Goal: Register for event/course

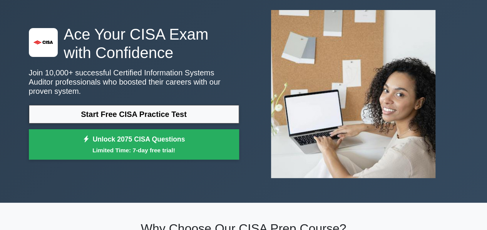
scroll to position [40, 0]
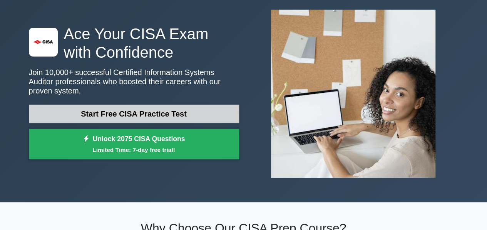
click at [129, 114] on link "Start Free CISA Practice Test" at bounding box center [134, 114] width 210 height 18
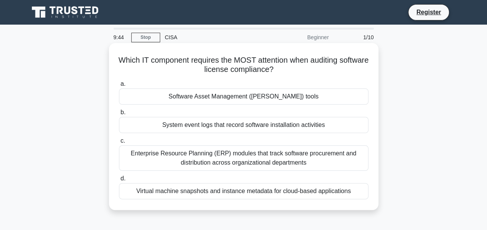
click at [282, 101] on div "Software Asset Management (SAM) tools" at bounding box center [244, 97] width 250 height 16
click at [119, 87] on input "a. Software Asset Management (SAM) tools" at bounding box center [119, 84] width 0 height 5
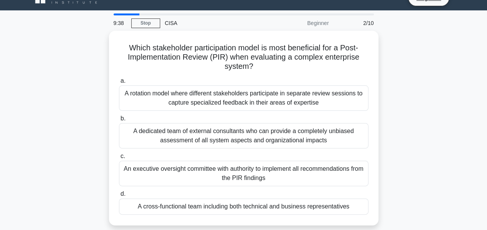
scroll to position [15, 0]
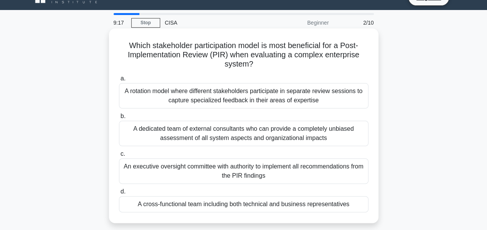
click at [263, 136] on div "A dedicated team of external consultants who can provide a completely unbiased …" at bounding box center [244, 133] width 250 height 25
click at [119, 119] on input "b. A dedicated team of external consultants who can provide a completely unbias…" at bounding box center [119, 116] width 0 height 5
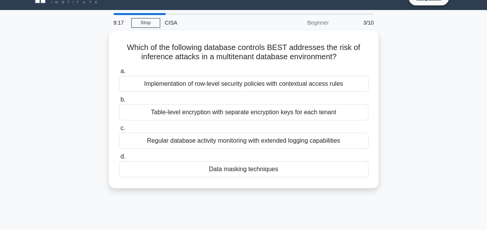
scroll to position [0, 0]
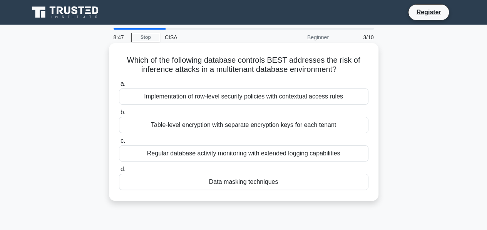
click at [256, 96] on div "Implementation of row-level security policies with contextual access rules" at bounding box center [244, 97] width 250 height 16
click at [119, 87] on input "a. Implementation of row-level security policies with contextual access rules" at bounding box center [119, 84] width 0 height 5
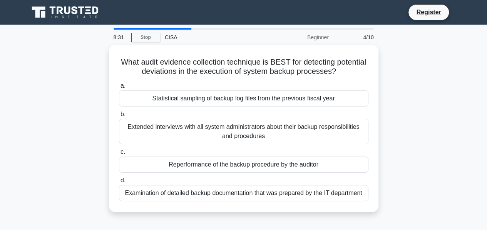
click at [256, 96] on div "Statistical sampling of backup log files from the previous fiscal year" at bounding box center [244, 98] width 250 height 16
click at [119, 89] on input "a. Statistical sampling of backup log files from the previous fiscal year" at bounding box center [119, 86] width 0 height 5
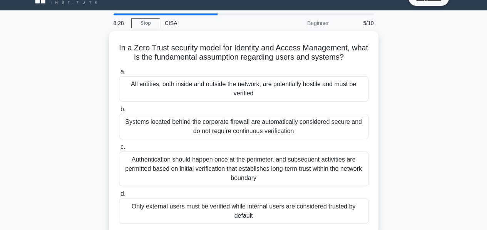
scroll to position [15, 0]
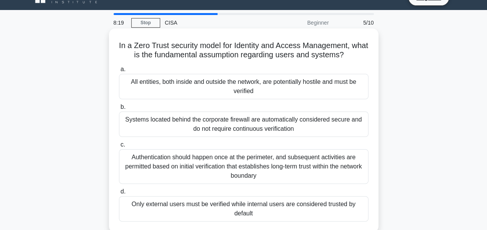
click at [266, 88] on div "All entities, both inside and outside the network, are potentially hostile and …" at bounding box center [244, 86] width 250 height 25
click at [119, 72] on input "a. All entities, both inside and outside the network, are potentially hostile a…" at bounding box center [119, 69] width 0 height 5
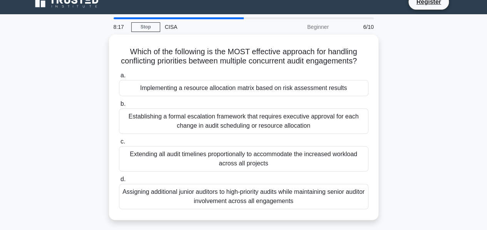
scroll to position [11, 0]
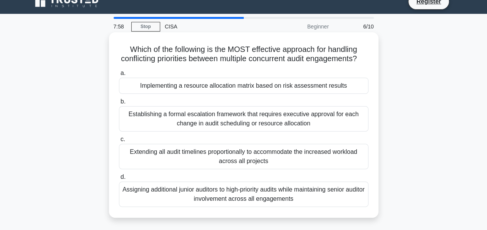
click at [252, 94] on div "Implementing a resource allocation matrix based on risk assessment results" at bounding box center [244, 86] width 250 height 16
click at [119, 76] on input "a. Implementing a resource allocation matrix based on risk assessment results" at bounding box center [119, 73] width 0 height 5
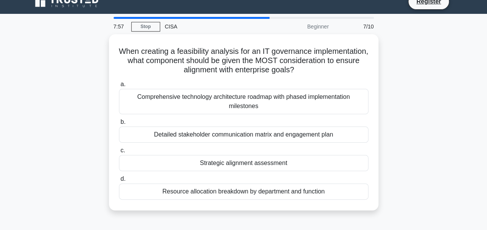
scroll to position [0, 0]
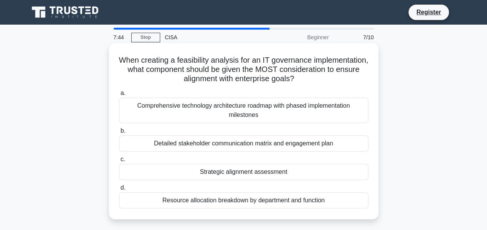
click at [242, 115] on div "Comprehensive technology architecture roadmap with phased implementation milest…" at bounding box center [244, 110] width 250 height 25
click at [119, 96] on input "a. Comprehensive technology architecture roadmap with phased implementation mil…" at bounding box center [119, 93] width 0 height 5
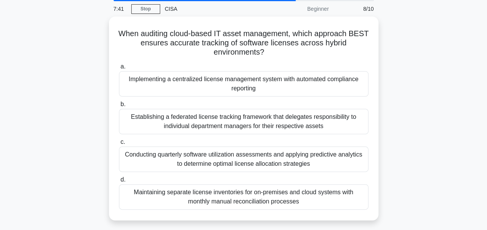
scroll to position [29, 0]
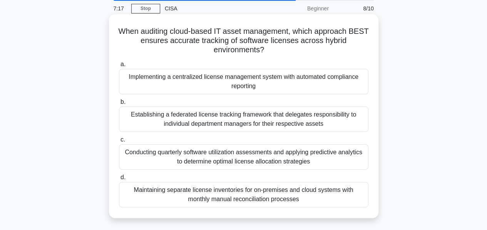
click at [256, 89] on div "Implementing a centralized license management system with automated compliance …" at bounding box center [244, 81] width 250 height 25
click at [119, 67] on input "a. Implementing a centralized license management system with automated complian…" at bounding box center [119, 64] width 0 height 5
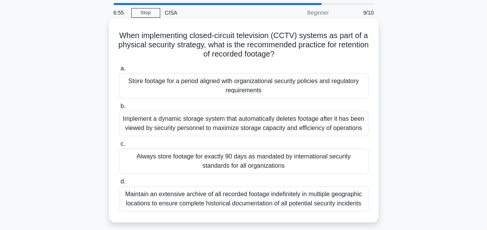
scroll to position [25, 0]
click at [307, 92] on div "Store footage for a period aligned with organizational security policies and re…" at bounding box center [244, 85] width 250 height 25
click at [119, 71] on input "a. Store footage for a period aligned with organizational security policies and…" at bounding box center [119, 68] width 0 height 5
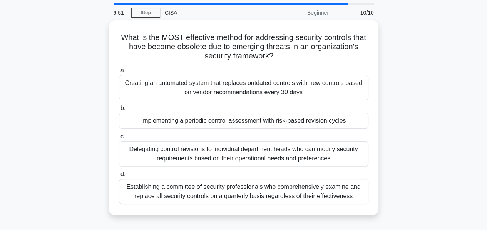
scroll to position [26, 0]
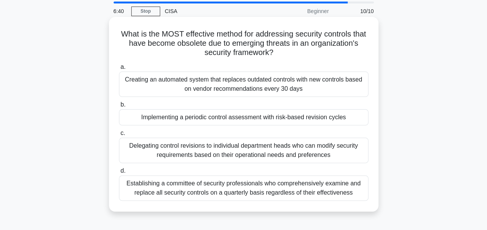
click at [281, 120] on div "Implementing a periodic control assessment with risk-based revision cycles" at bounding box center [244, 117] width 250 height 16
click at [119, 107] on input "b. Implementing a periodic control assessment with risk-based revision cycles" at bounding box center [119, 104] width 0 height 5
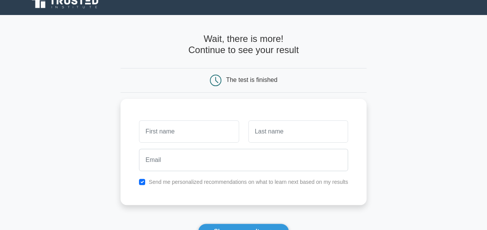
scroll to position [10, 0]
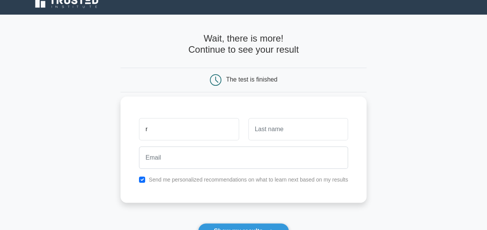
type input "r"
click at [283, 130] on input "text" at bounding box center [298, 129] width 100 height 22
type input "s"
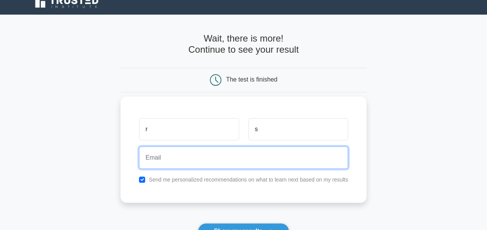
click at [257, 156] on input "email" at bounding box center [243, 158] width 209 height 22
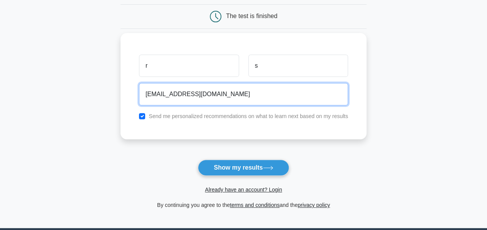
scroll to position [74, 0]
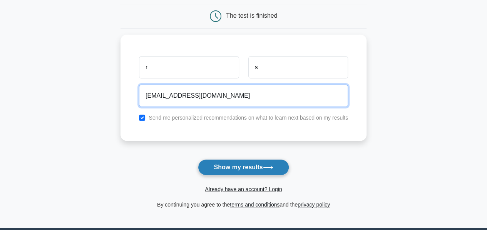
type input "rajlakshmisenapaty@gmail.com"
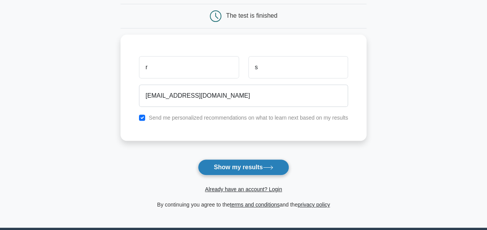
click at [256, 163] on button "Show my results" at bounding box center [243, 167] width 91 height 16
